Goal: Task Accomplishment & Management: Manage account settings

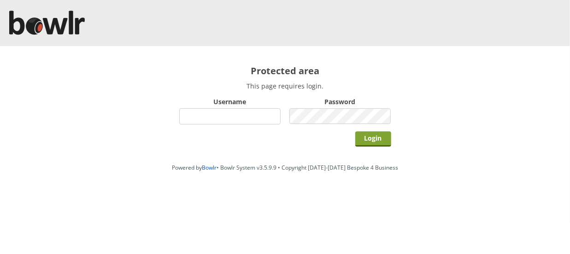
type input "hornseaindoorbowlsclub"
click at [380, 138] on input "Login" at bounding box center [374, 138] width 36 height 15
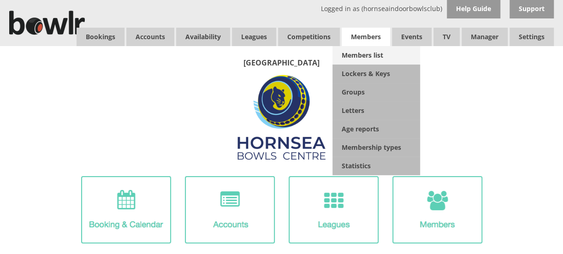
click at [365, 53] on link "Members list" at bounding box center [376, 55] width 88 height 18
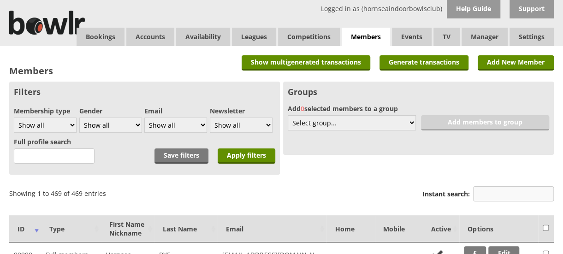
click at [500, 195] on input "Instant search:" at bounding box center [513, 193] width 81 height 15
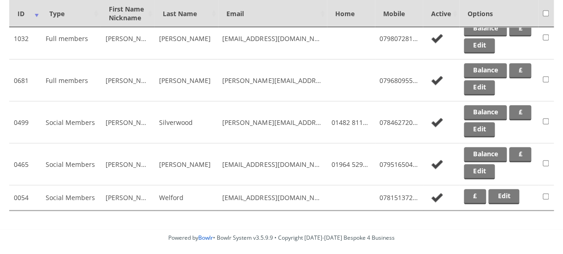
scroll to position [337, 0]
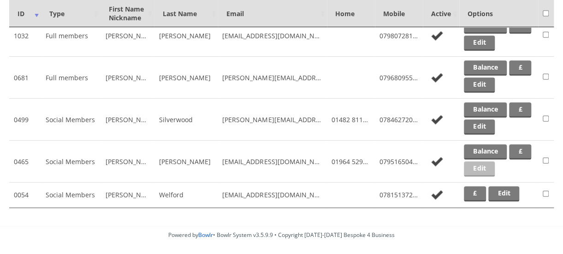
type input "[PERSON_NAME]"
click at [495, 167] on link "Edit" at bounding box center [479, 168] width 31 height 15
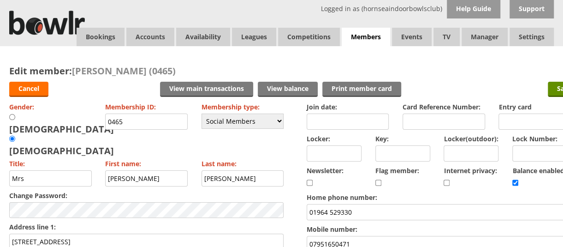
click at [504, 167] on label "Internet privacy:" at bounding box center [478, 170] width 69 height 9
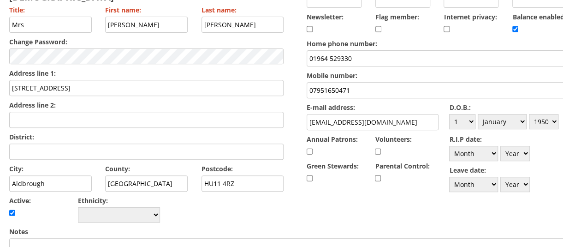
scroll to position [150, 0]
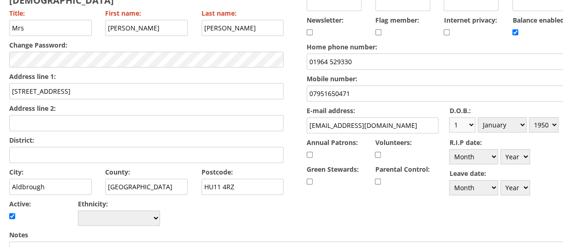
click at [475, 125] on select "Day 1 2 3 4 5 6 7 8 9 10 11 12 13 14 15 16 17 18 19 20 21 22 23 24 25 26 27 28 …" at bounding box center [462, 124] width 26 height 15
select select "4"
click at [449, 117] on select "Day 1 2 3 4 5 6 7 8 9 10 11 12 13 14 15 16 17 18 19 20 21 22 23 24 25 26 27 28 …" at bounding box center [462, 124] width 26 height 15
click at [521, 122] on select "Month January February March April May June July August September October Novem…" at bounding box center [502, 124] width 49 height 15
select select "2"
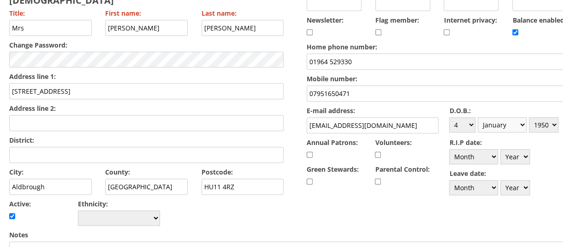
click at [479, 117] on select "Month January February March April May June July August September October Novem…" at bounding box center [502, 124] width 49 height 15
click at [556, 127] on select "Year 1900 1901 1902 1903 1904 1905 1906 1907 1908 1909 1910 1911 1912 1913 1914…" at bounding box center [544, 124] width 30 height 15
select select "1948"
click at [530, 117] on select "Year 1900 1901 1902 1903 1904 1905 1906 1907 1908 1909 1910 1911 1912 1913 1914…" at bounding box center [544, 124] width 30 height 15
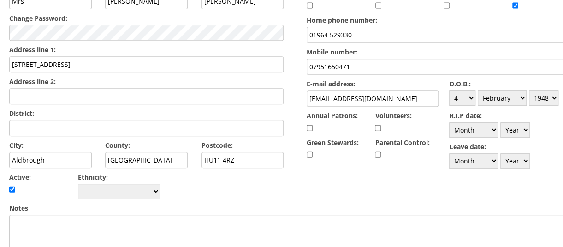
scroll to position [178, 0]
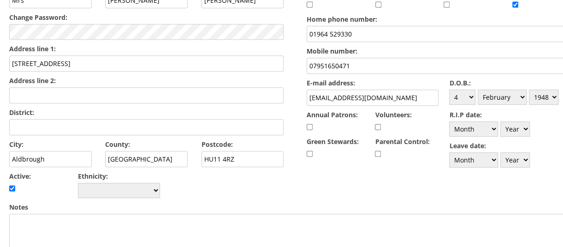
drag, startPoint x: 408, startPoint y: 96, endPoint x: 304, endPoint y: 96, distance: 103.3
click at [304, 96] on form "Cancel View main transactions View balance Print member card Save Gender: Male …" at bounding box center [295, 229] width 572 height 660
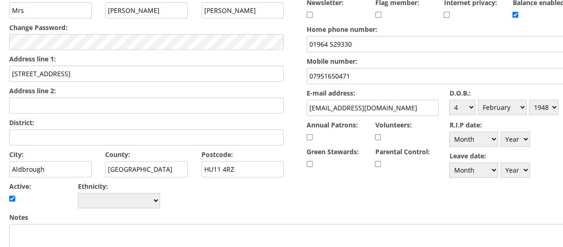
scroll to position [0, 0]
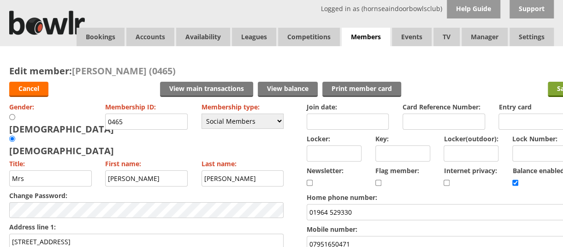
type input "midlamat279@gmail.com"
click at [552, 89] on input "Save" at bounding box center [564, 89] width 33 height 15
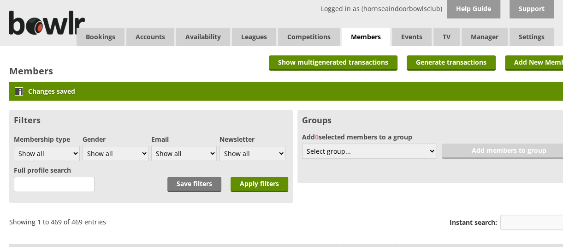
click at [528, 221] on input "Instant search:" at bounding box center [540, 221] width 81 height 15
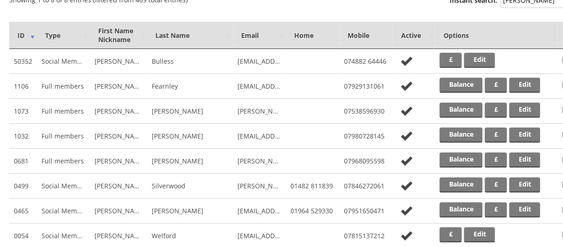
scroll to position [250, 0]
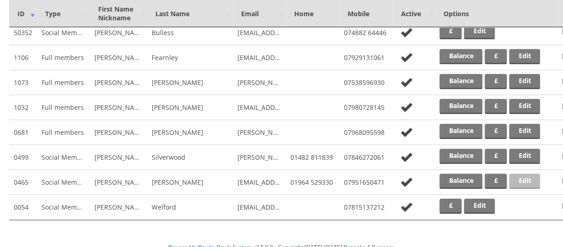
type input "sandra"
click at [525, 181] on link "Edit" at bounding box center [524, 180] width 31 height 15
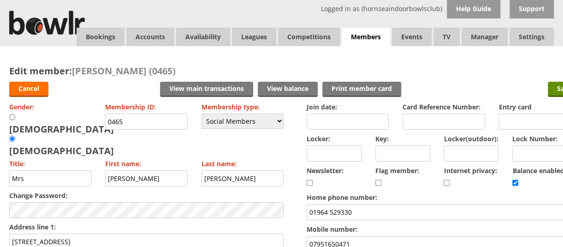
drag, startPoint x: 131, startPoint y: 121, endPoint x: 90, endPoint y: 119, distance: 41.1
click at [90, 119] on div "Gender: Male Female Membership ID: 0465 Membership type: Please choose Full mem…" at bounding box center [146, 239] width 274 height 278
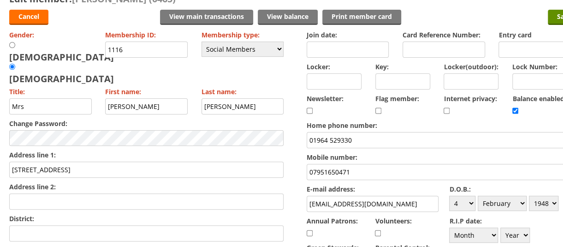
scroll to position [68, 0]
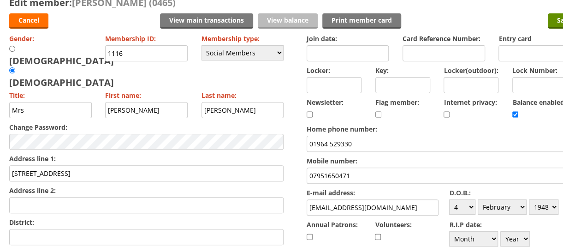
type input "1116"
click at [291, 18] on link "View balance" at bounding box center [288, 20] width 60 height 15
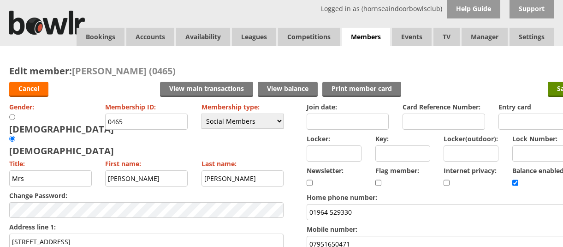
scroll to position [68, 0]
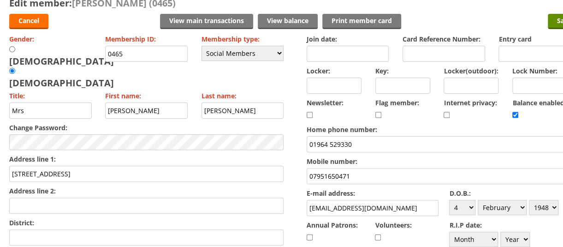
click at [515, 115] on input "checkbox" at bounding box center [515, 114] width 6 height 11
checkbox input "false"
click at [553, 22] on input "Save" at bounding box center [564, 21] width 33 height 15
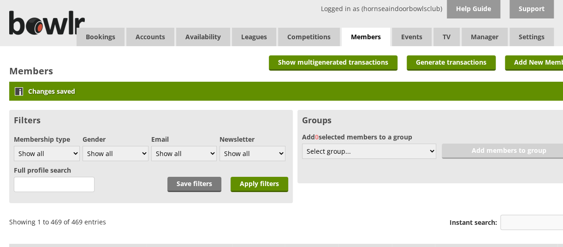
click at [513, 222] on input "Instant search:" at bounding box center [540, 221] width 81 height 15
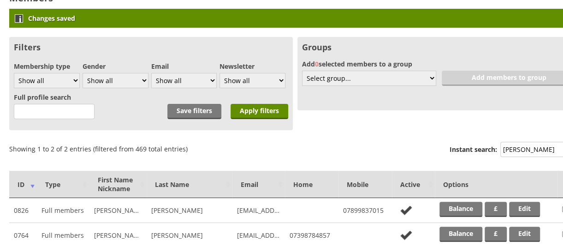
scroll to position [58, 0]
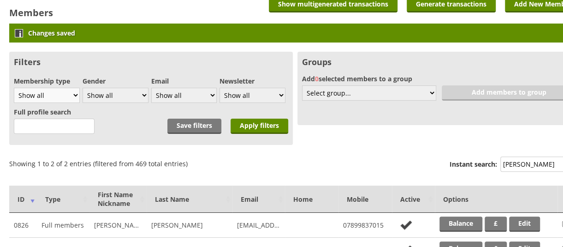
type input "[PERSON_NAME]"
click at [72, 94] on select "Show all Full members Rollabowl Juniors Social Members Student Pending Left R.I…" at bounding box center [47, 95] width 66 height 15
select select "7"
click at [14, 88] on select "Show all Full members Rollabowl Juniors Social Members Student Pending Left R.I…" at bounding box center [47, 95] width 66 height 15
click at [267, 125] on input "Apply filters" at bounding box center [260, 126] width 58 height 15
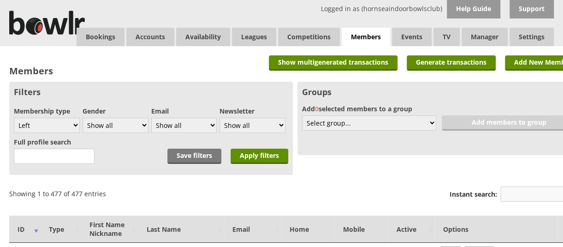
click at [542, 190] on input "Instant search:" at bounding box center [540, 193] width 81 height 15
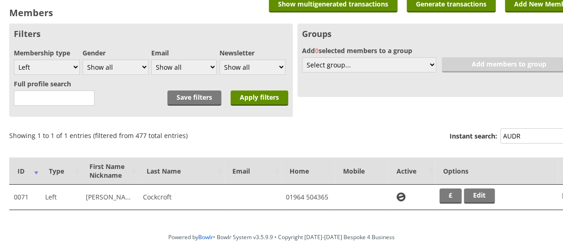
scroll to position [92, 0]
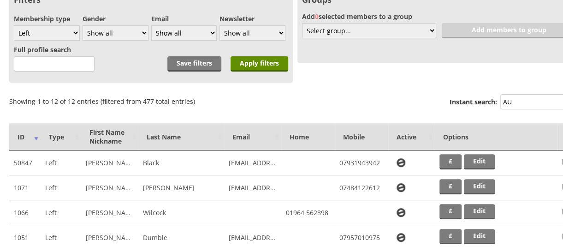
type input "A"
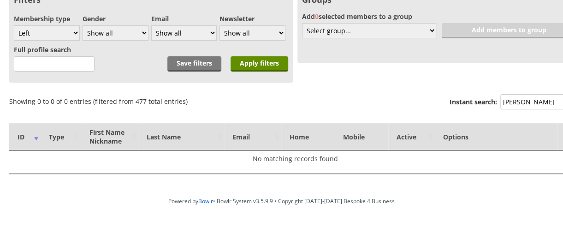
drag, startPoint x: 539, startPoint y: 96, endPoint x: 491, endPoint y: 99, distance: 47.6
click at [491, 99] on label "Instant search: FOSTER" at bounding box center [515, 103] width 131 height 18
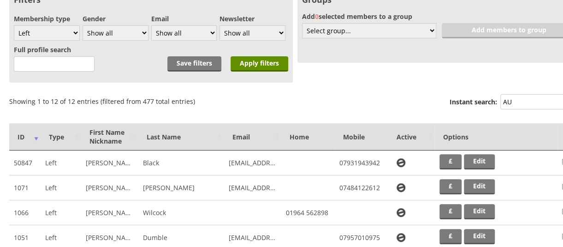
type input "A"
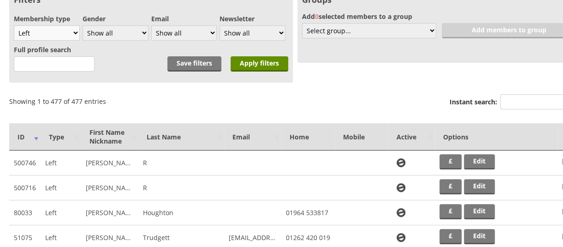
click at [77, 29] on select "Show all Full members Rollabowl Juniors Social Members Student Pending Left R.I…" at bounding box center [47, 32] width 66 height 15
select select "21"
click at [14, 25] on select "Show all Full members Rollabowl Juniors Social Members Student Pending Left R.I…" at bounding box center [47, 32] width 66 height 15
click at [515, 101] on input "Instant search:" at bounding box center [540, 101] width 81 height 15
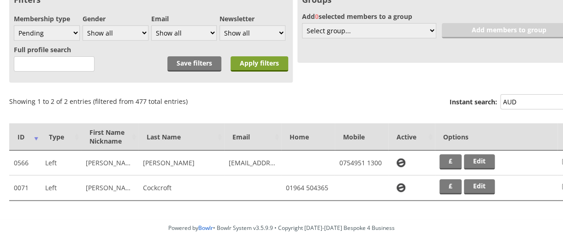
type input "AUD"
click at [273, 65] on input "Apply filters" at bounding box center [260, 63] width 58 height 15
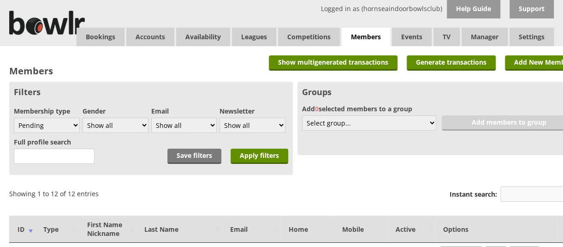
click at [531, 189] on input "Instant search:" at bounding box center [540, 193] width 81 height 15
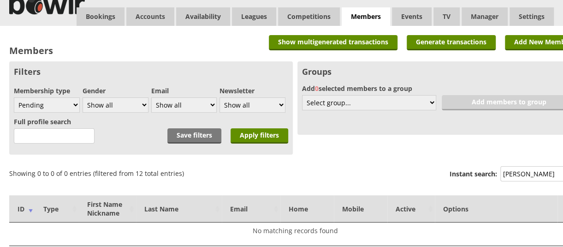
scroll to position [22, 0]
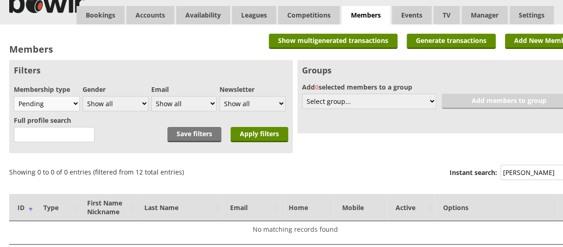
type input "[PERSON_NAME]"
click at [76, 103] on select "Show all Full members Rollabowl Juniors Social Members Student Pending Left R.I…" at bounding box center [47, 103] width 66 height 15
select select "all"
click at [14, 96] on select "Show all Full members Rollabowl Juniors Social Members Student Pending Left R.I…" at bounding box center [47, 103] width 66 height 15
click at [267, 135] on input "Apply filters" at bounding box center [260, 134] width 58 height 15
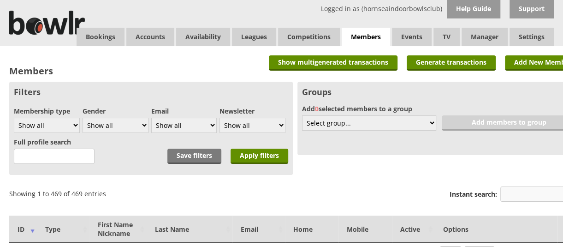
click at [537, 190] on input "Instant search:" at bounding box center [540, 193] width 81 height 15
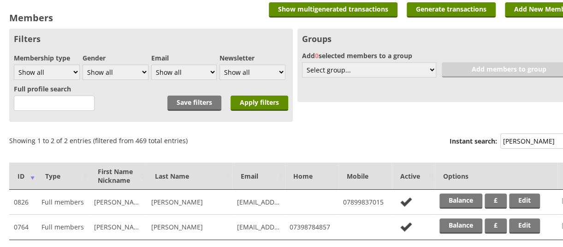
scroll to position [59, 0]
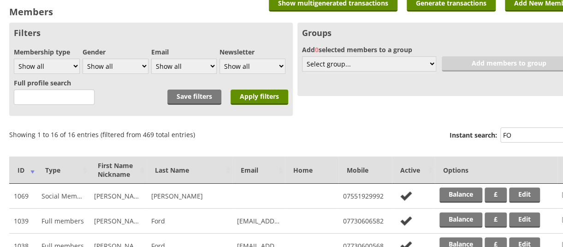
type input "F"
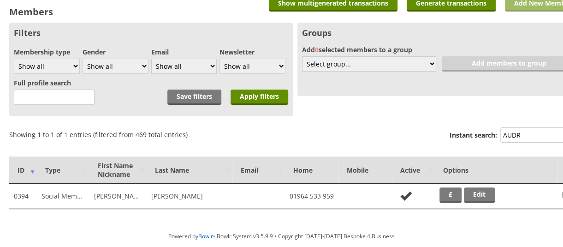
type input "AUDR"
click at [542, 5] on link "Add New Member" at bounding box center [543, 3] width 76 height 15
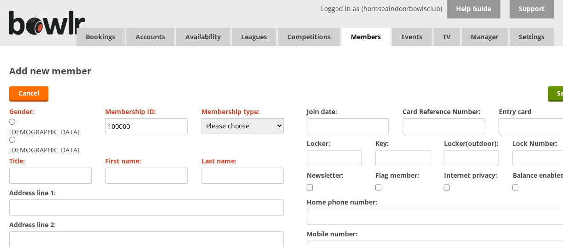
click at [15, 136] on input "radio" at bounding box center [12, 139] width 6 height 7
radio input "true"
type input "Mrs"
drag, startPoint x: 131, startPoint y: 126, endPoint x: 99, endPoint y: 124, distance: 31.9
click at [99, 124] on div "Gender: Male Female Membership ID: 100000 Membership type: Please choose Full m…" at bounding box center [146, 224] width 274 height 239
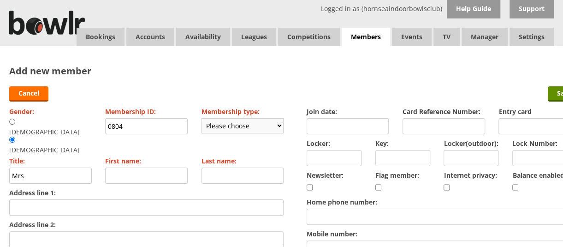
type input "0804"
click at [268, 128] on select "Please choose Full members Rollabowl Juniors Social Members Student Pending Lef…" at bounding box center [243, 125] width 83 height 15
select select "3"
click at [202, 118] on select "Please choose Full members Rollabowl Juniors Social Members Student Pending Lef…" at bounding box center [243, 125] width 83 height 15
checkbox input "true"
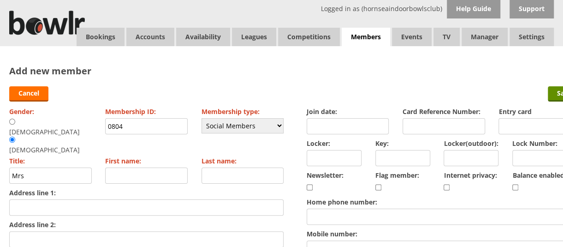
click at [151, 167] on input "First name:" at bounding box center [146, 175] width 83 height 16
type input "Audrey"
click at [210, 167] on input "Last name:" at bounding box center [243, 175] width 83 height 16
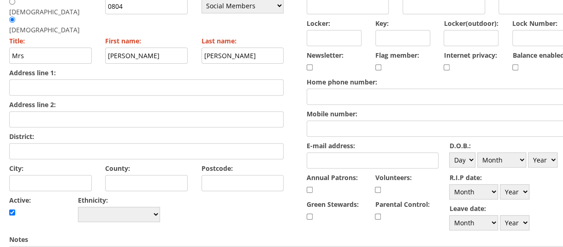
scroll to position [131, 0]
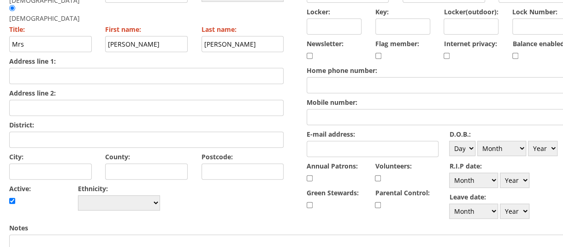
type input "Foster"
click at [314, 85] on input "Home phone number:" at bounding box center [444, 85] width 274 height 16
type input "01964 623572"
click at [319, 150] on input "E-mail address:" at bounding box center [373, 149] width 132 height 16
type input "[EMAIL_ADDRESS][DOMAIN_NAME]"
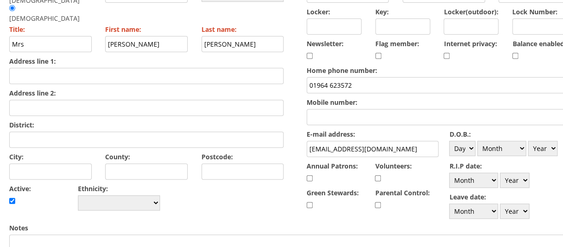
click at [54, 68] on input "Address line 1:" at bounding box center [146, 76] width 274 height 16
type input "2 Greenmarsh Road"
click at [29, 131] on input "District:" at bounding box center [146, 139] width 274 height 16
type input "Thorngumbald"
click at [27, 163] on input "City:" at bounding box center [50, 171] width 83 height 16
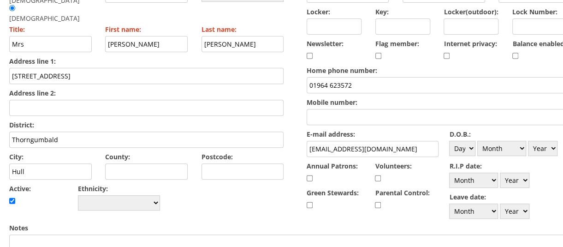
type input "Hull"
click at [215, 163] on input "Postcode:" at bounding box center [243, 171] width 83 height 16
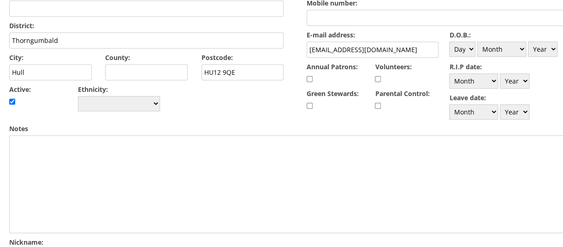
scroll to position [221, 0]
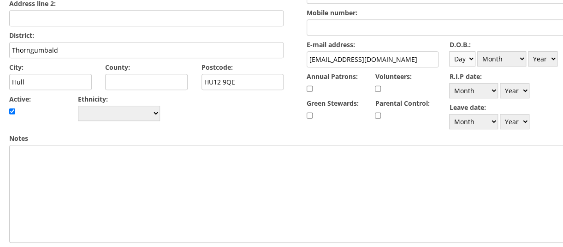
type input "HU12 9QE"
click at [470, 59] on select "Day 1 2 3 4 5 6 7 8 9 10 11 12 13 14 15 16 17 18 19 20 21 22 23 24 25 26 27 28 …" at bounding box center [462, 58] width 26 height 15
select select "31"
click at [449, 51] on select "Day 1 2 3 4 5 6 7 8 9 10 11 12 13 14 15 16 17 18 19 20 21 22 23 24 25 26 27 28 …" at bounding box center [462, 58] width 26 height 15
click at [518, 59] on select "Month January February March April May June July August September October Novem…" at bounding box center [501, 58] width 49 height 15
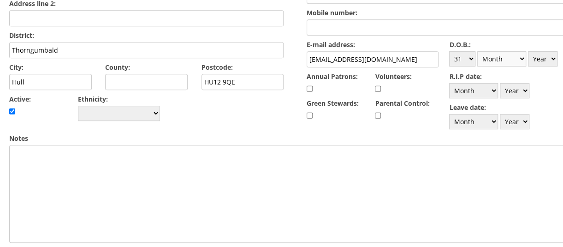
select select "12"
click at [478, 51] on select "Month January February March April May June July August September October Novem…" at bounding box center [501, 58] width 49 height 15
click at [553, 58] on select "Year [DATE] 1901 1902 1903 1904 1905 1906 1907 1908 1909 1910 1911 1912 1913 19…" at bounding box center [543, 58] width 30 height 15
select select "1938"
click at [528, 51] on select "Year 1900 1901 1902 1903 1904 1905 1906 1907 1908 1909 1910 1911 1912 1913 1914…" at bounding box center [543, 58] width 30 height 15
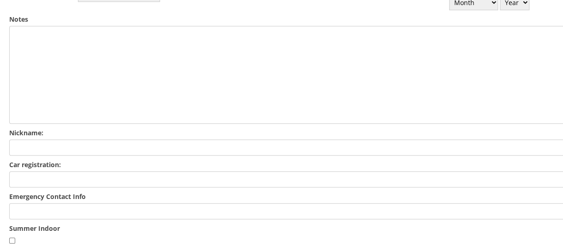
scroll to position [406, 0]
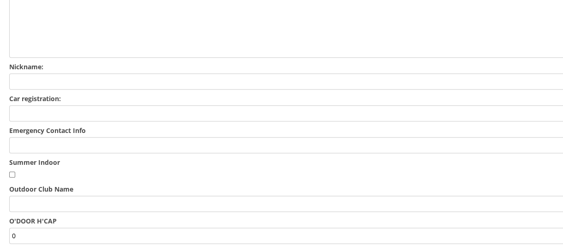
click at [58, 141] on input "Emergency Contact Info" at bounding box center [295, 145] width 572 height 16
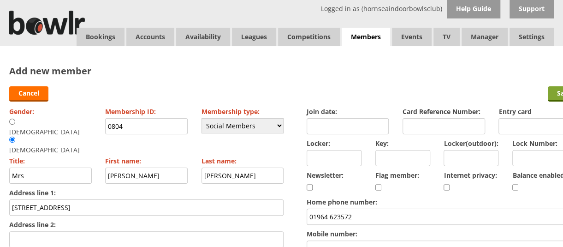
type input "ICE Paul Turner 07985 620970"
click at [554, 94] on input "Save" at bounding box center [564, 93] width 33 height 15
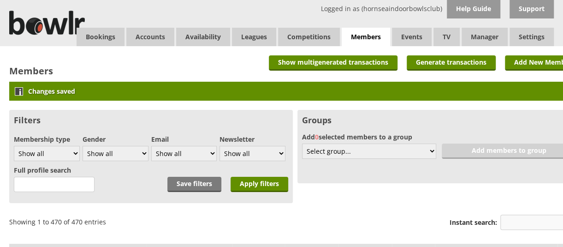
click at [508, 220] on input "Instant search:" at bounding box center [540, 221] width 81 height 15
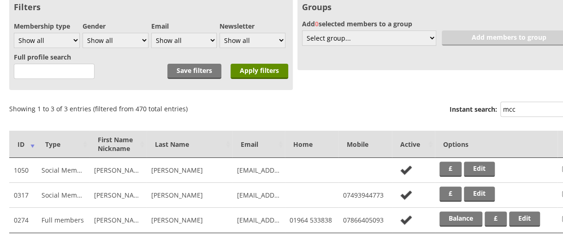
scroll to position [115, 0]
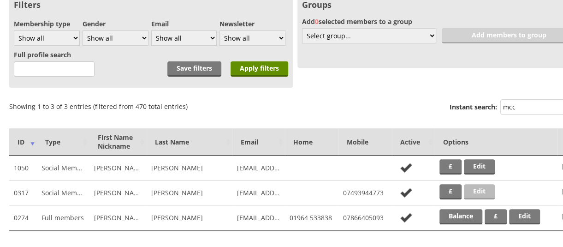
type input "mcc"
click at [479, 188] on link "Edit" at bounding box center [479, 191] width 31 height 15
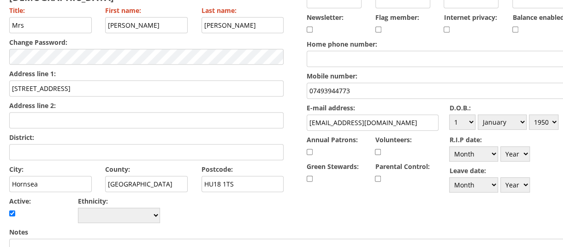
scroll to position [147, 0]
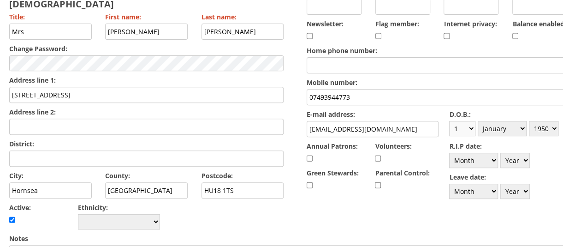
click at [472, 127] on select "Day 1 2 3 4 5 6 7 8 9 10 11 12 13 14 15 16 17 18 19 20 21 22 23 24 25 26 27 28 …" at bounding box center [462, 128] width 26 height 15
select select "20"
click at [449, 121] on select "Day 1 2 3 4 5 6 7 8 9 10 11 12 13 14 15 16 17 18 19 20 21 22 23 24 25 26 27 28 …" at bounding box center [462, 128] width 26 height 15
click at [526, 125] on select "Month January February March April May June July August September October Novem…" at bounding box center [502, 128] width 49 height 15
select select "3"
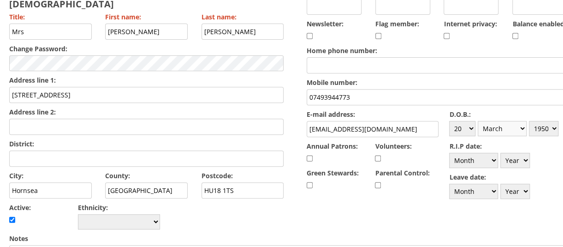
click at [479, 121] on select "Month January February March April May June July August September October Novem…" at bounding box center [502, 128] width 49 height 15
click at [555, 125] on select "Year 1900 1901 1902 1903 1904 1905 1906 1907 1908 1909 1910 1911 1912 1913 1914…" at bounding box center [544, 128] width 30 height 15
click at [530, 121] on select "Year 1900 1901 1902 1903 1904 1905 1906 1907 1908 1909 1910 1911 1912 1913 1914…" at bounding box center [544, 128] width 30 height 15
click at [556, 127] on select "Year 1900 1901 1902 1903 1904 1905 1906 1907 1908 1909 1910 1911 1912 1913 1914…" at bounding box center [544, 128] width 30 height 15
select select "1954"
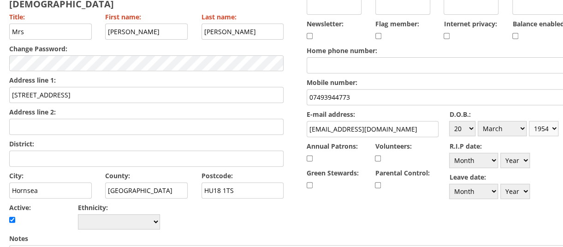
click at [530, 121] on select "Year 1900 1901 1902 1903 1904 1905 1906 1907 1908 1909 1910 1911 1912 1913 1914…" at bounding box center [544, 128] width 30 height 15
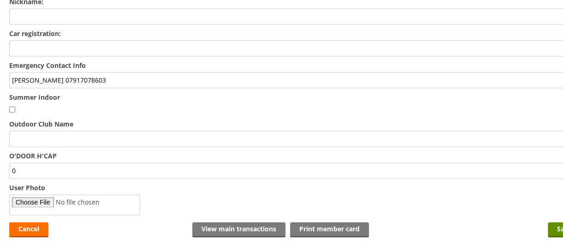
scroll to position [507, 0]
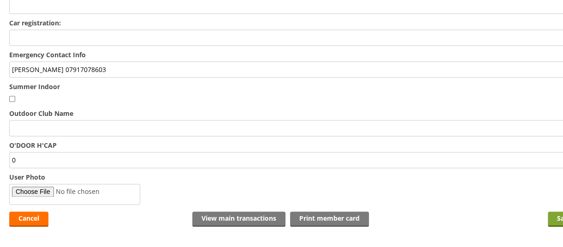
click at [559, 211] on input "Save" at bounding box center [564, 218] width 33 height 15
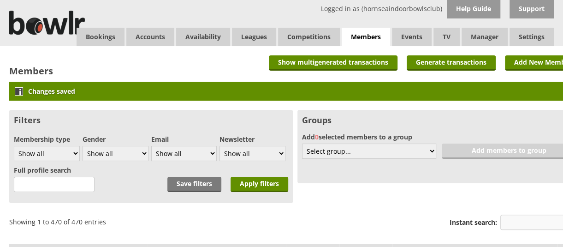
click at [516, 219] on input "Instant search:" at bounding box center [540, 221] width 81 height 15
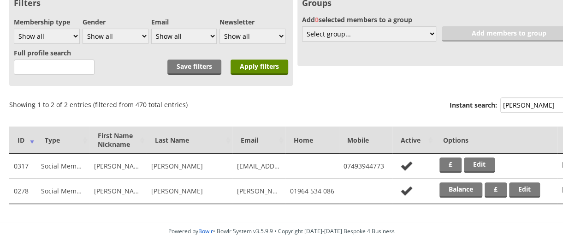
scroll to position [117, 0]
type input "doreen"
click at [483, 163] on link "Edit" at bounding box center [479, 164] width 31 height 15
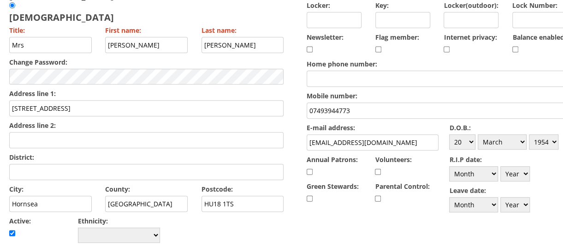
scroll to position [142, 0]
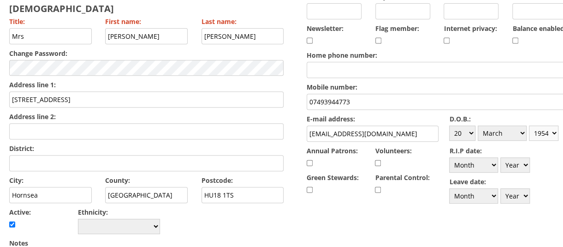
click at [556, 130] on select "Year 1900 1901 1902 1903 1904 1905 1906 1907 1908 1909 1910 1911 1912 1913 1914…" at bounding box center [544, 132] width 30 height 15
select select "1944"
click at [530, 125] on select "Year 1900 1901 1902 1903 1904 1905 1906 1907 1908 1909 1910 1911 1912 1913 1914…" at bounding box center [544, 132] width 30 height 15
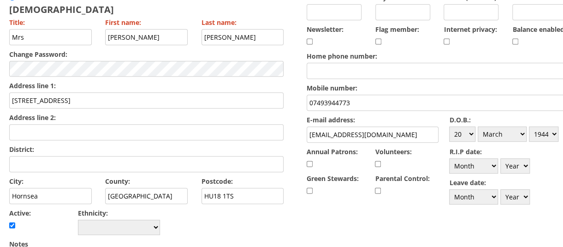
scroll to position [0, 0]
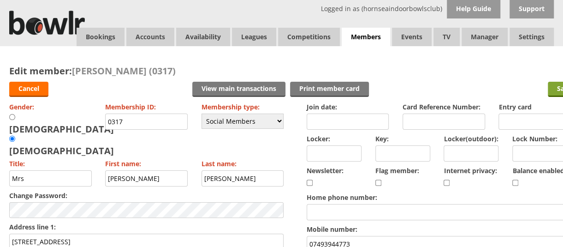
click at [558, 93] on input "Save" at bounding box center [564, 89] width 33 height 15
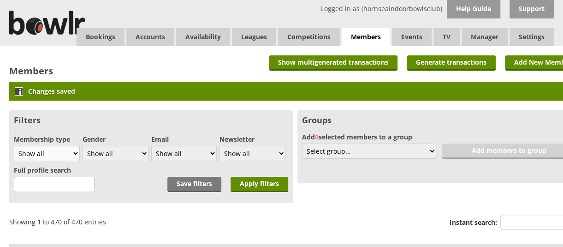
click at [77, 152] on select "Show all Full members Rollabowl Juniors Social Members Student Pending Left R.I…" at bounding box center [47, 153] width 66 height 15
select select "7"
click at [14, 146] on select "Show all Full members Rollabowl Juniors Social Members Student Pending Left R.I…" at bounding box center [47, 153] width 66 height 15
click at [262, 180] on input "Apply filters" at bounding box center [260, 184] width 58 height 15
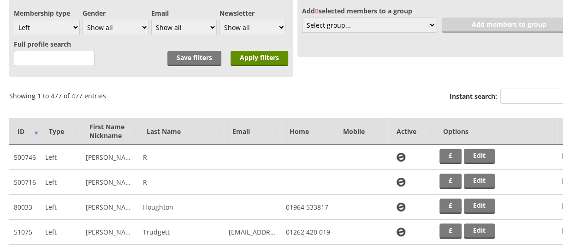
scroll to position [166, 0]
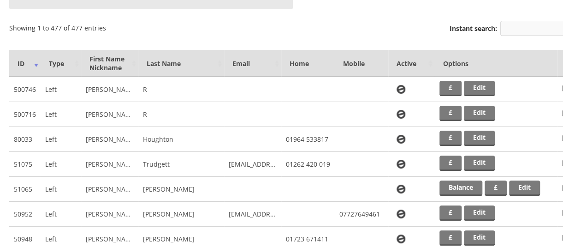
click at [519, 23] on input "Instant search:" at bounding box center [540, 28] width 81 height 15
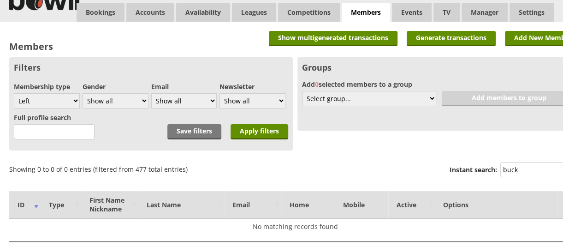
scroll to position [24, 0]
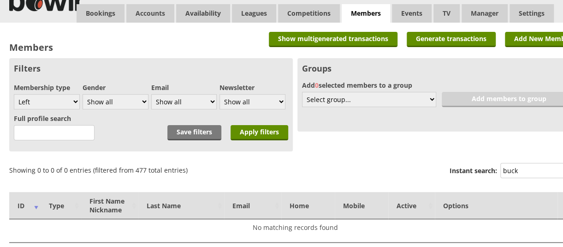
type input "buck"
click at [82, 101] on div "Filters Membership type Show all Full members Rollabowl Juniors Social Members …" at bounding box center [151, 104] width 284 height 93
click at [72, 99] on select "Show all Full members Rollabowl Juniors Social Members Student Pending Left R.I…" at bounding box center [47, 101] width 66 height 15
select select "21"
click at [14, 94] on select "Show all Full members Rollabowl Juniors Social Members Student Pending Left R.I…" at bounding box center [47, 101] width 66 height 15
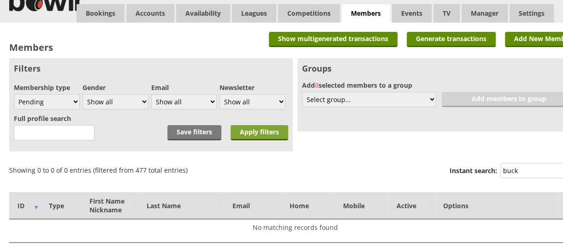
click at [258, 132] on input "Apply filters" at bounding box center [260, 132] width 58 height 15
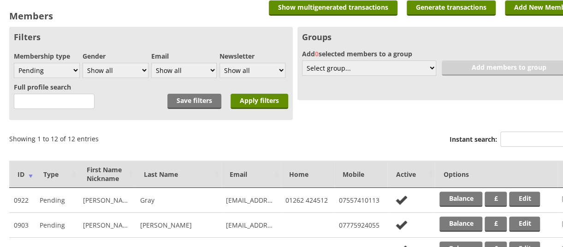
scroll to position [76, 0]
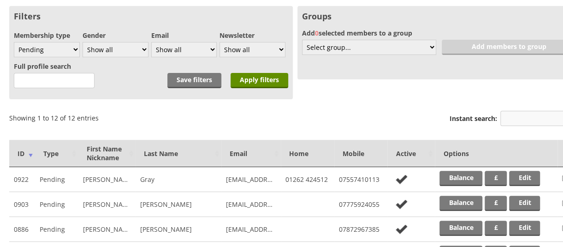
click at [533, 119] on input "Instant search:" at bounding box center [540, 118] width 81 height 15
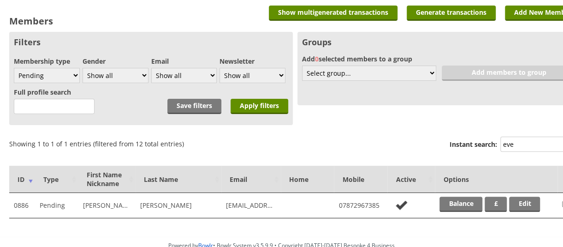
scroll to position [50, 0]
type input "eve"
click at [73, 76] on select "Show all Full members Rollabowl Juniors Social Members Student Pending Left R.I…" at bounding box center [47, 75] width 66 height 15
select select "all"
click at [14, 68] on select "Show all Full members Rollabowl Juniors Social Members Student Pending Left R.I…" at bounding box center [47, 75] width 66 height 15
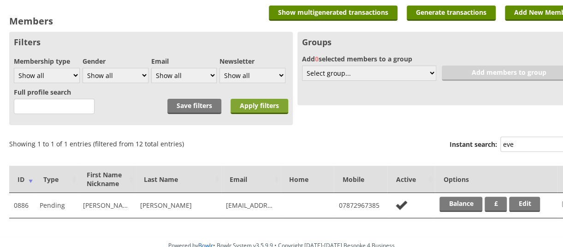
click at [272, 104] on input "Apply filters" at bounding box center [260, 106] width 58 height 15
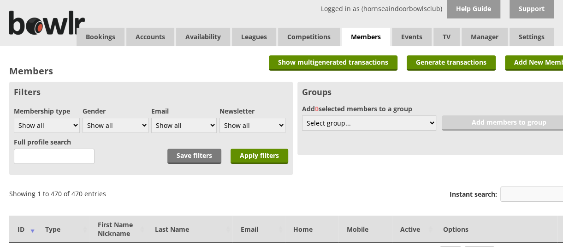
click at [509, 196] on input "Instant search:" at bounding box center [540, 193] width 81 height 15
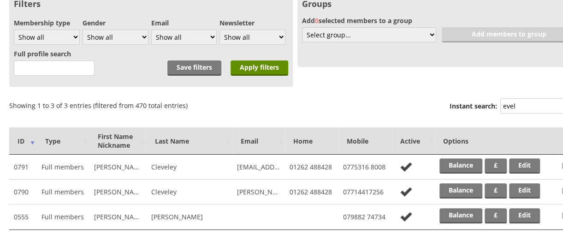
scroll to position [89, 0]
type input "evel"
click at [521, 214] on link "Edit" at bounding box center [524, 215] width 31 height 15
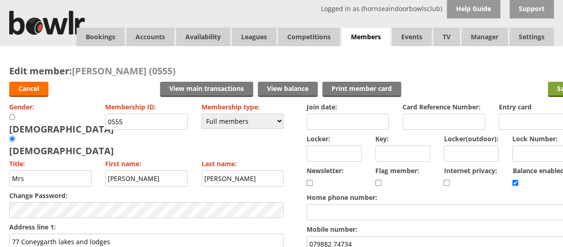
click at [552, 90] on input "Save" at bounding box center [564, 89] width 33 height 15
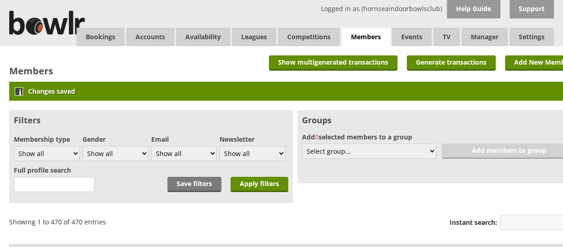
click at [508, 223] on input "Instant search:" at bounding box center [540, 221] width 81 height 15
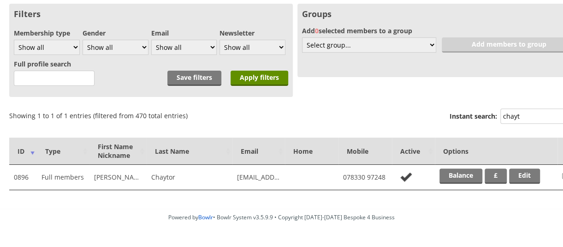
scroll to position [117, 0]
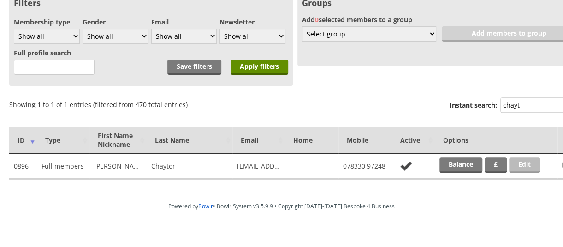
type input "chayt"
click at [527, 166] on link "Edit" at bounding box center [524, 164] width 31 height 15
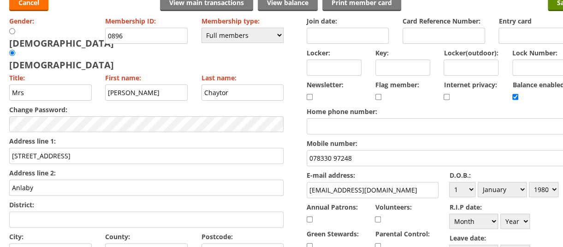
scroll to position [85, 0]
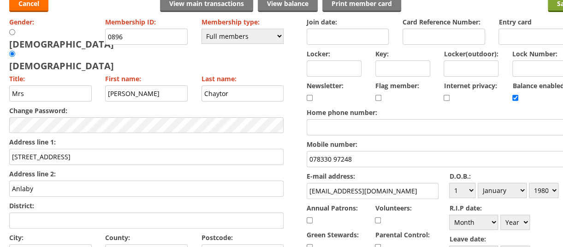
click at [556, 8] on input "Save" at bounding box center [564, 4] width 33 height 15
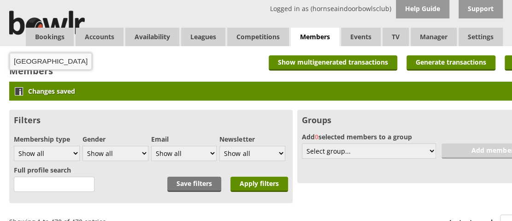
click at [45, 0] on img at bounding box center [47, 23] width 76 height 46
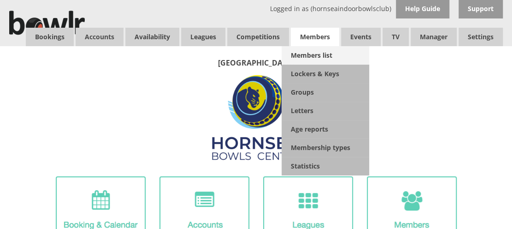
click at [321, 56] on link "Members list" at bounding box center [326, 55] width 88 height 18
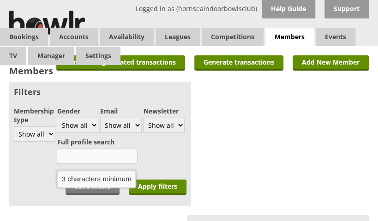
click at [100, 154] on input "text" at bounding box center [97, 155] width 81 height 15
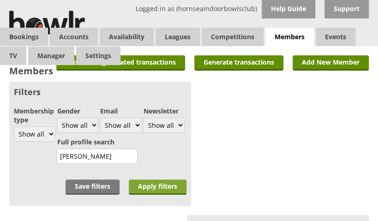
type input "chapman"
click at [161, 184] on input "Apply filters" at bounding box center [158, 186] width 58 height 15
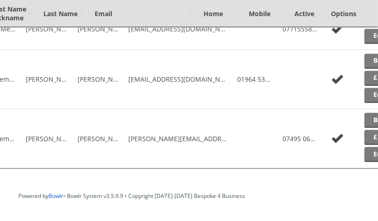
scroll to position [466, 111]
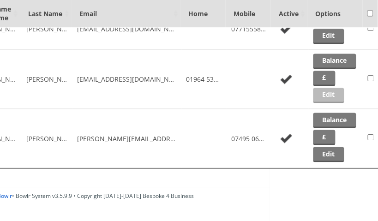
click at [326, 93] on link "Edit" at bounding box center [328, 95] width 31 height 15
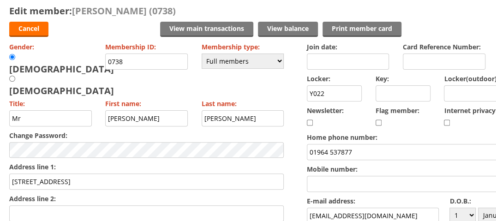
scroll to position [50, 0]
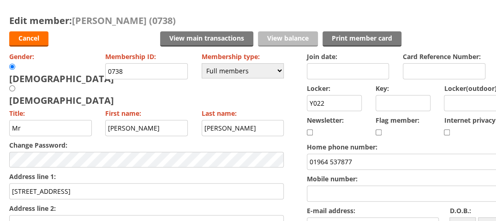
click at [298, 39] on link "View balance" at bounding box center [288, 38] width 60 height 15
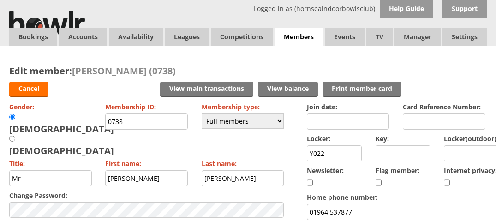
scroll to position [50, 0]
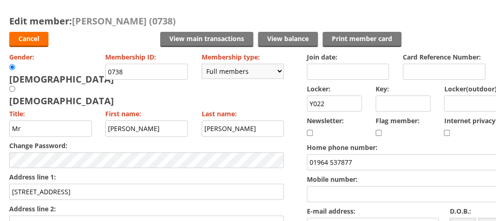
click at [280, 70] on select "Please choose Full members Rollabowl Juniors Social Members Student Pending Lef…" at bounding box center [243, 71] width 83 height 15
select select "7"
click at [202, 64] on select "Please choose Full members Rollabowl Juniors Social Members Student Pending Lef…" at bounding box center [243, 71] width 83 height 15
checkbox input "false"
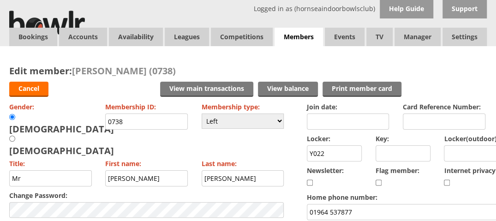
scroll to position [0, 95]
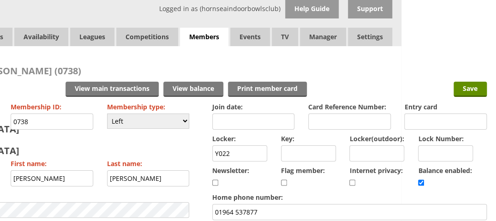
click at [422, 179] on input "checkbox" at bounding box center [421, 182] width 6 height 11
checkbox input "false"
click at [466, 86] on input "Save" at bounding box center [469, 89] width 33 height 15
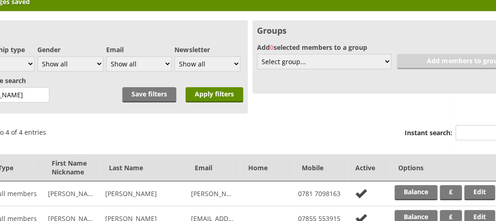
scroll to position [89, 95]
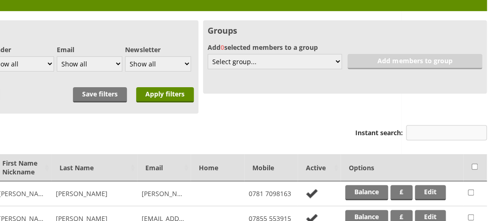
click at [445, 131] on input "Instant search:" at bounding box center [446, 132] width 81 height 15
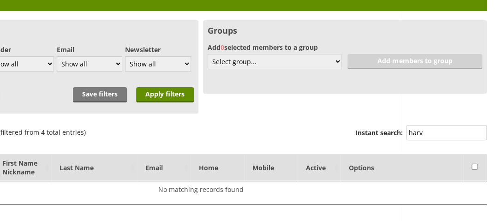
scroll to position [89, 0]
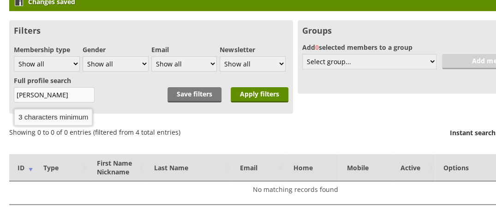
type input "harv"
drag, startPoint x: 61, startPoint y: 91, endPoint x: -17, endPoint y: 91, distance: 77.9
click at [0, 91] on html "Logged in as (hornseaindoorbowlsclub) Help Guide Support Bookings Accounts Rink…" at bounding box center [248, 99] width 496 height 377
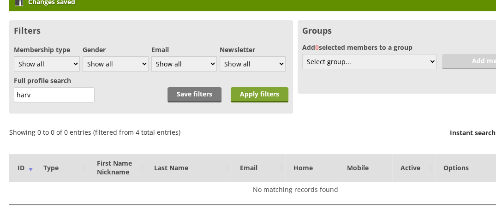
type input "harv"
click at [243, 92] on input "Apply filters" at bounding box center [260, 94] width 58 height 15
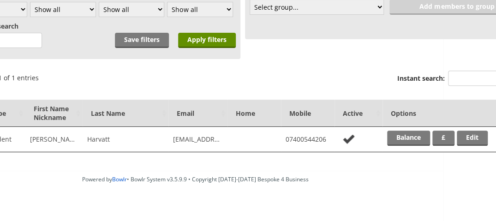
scroll to position [116, 95]
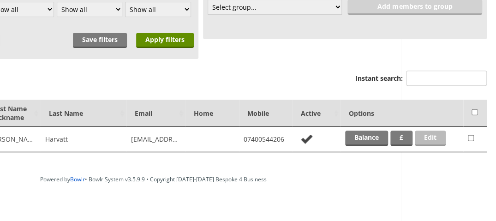
click at [429, 135] on link "Edit" at bounding box center [430, 138] width 31 height 15
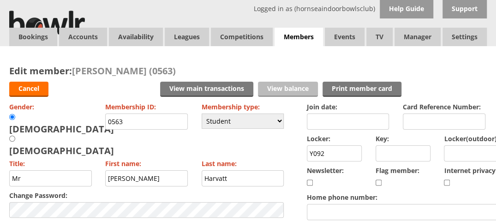
click at [277, 83] on link "View balance" at bounding box center [288, 89] width 60 height 15
click at [277, 122] on select "Please choose Full members Rollabowl Juniors Social Members Student Pending Lef…" at bounding box center [243, 120] width 83 height 15
select select "7"
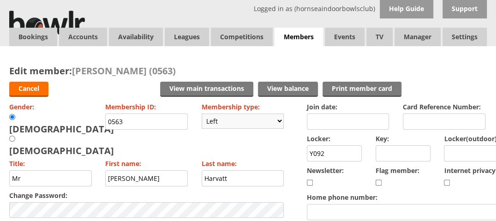
click at [202, 113] on select "Please choose Full members Rollabowl Juniors Social Members Student Pending Lef…" at bounding box center [243, 120] width 83 height 15
checkbox input "false"
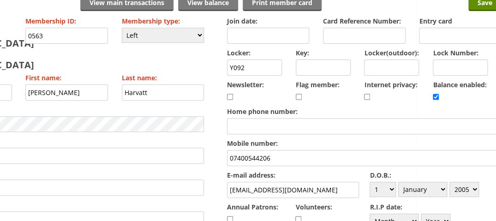
scroll to position [86, 86]
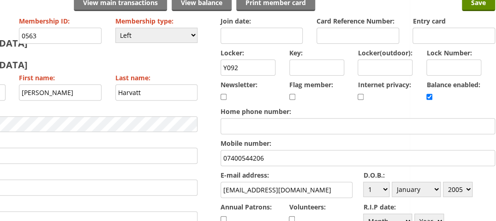
click at [429, 96] on input "checkbox" at bounding box center [429, 96] width 6 height 11
checkbox input "false"
click at [475, 8] on input "Save" at bounding box center [478, 3] width 33 height 15
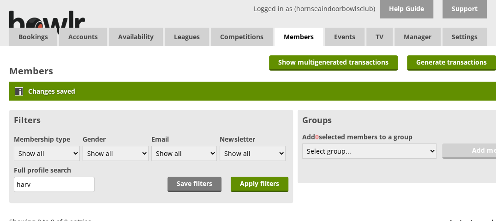
click at [3, 114] on div "Members Add New Member Generate transactions Show multigenerated transactions C…" at bounding box center [295, 179] width 590 height 267
